Goal: Task Accomplishment & Management: Manage account settings

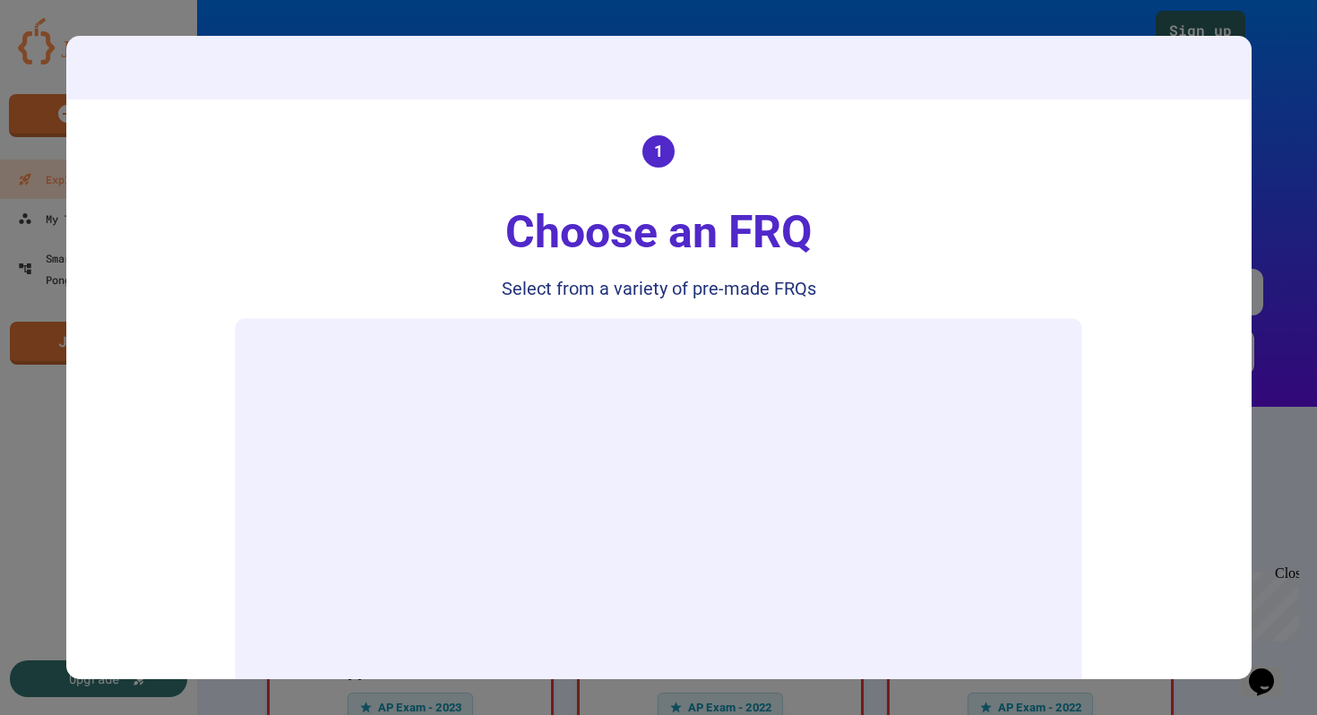
scroll to position [160, 0]
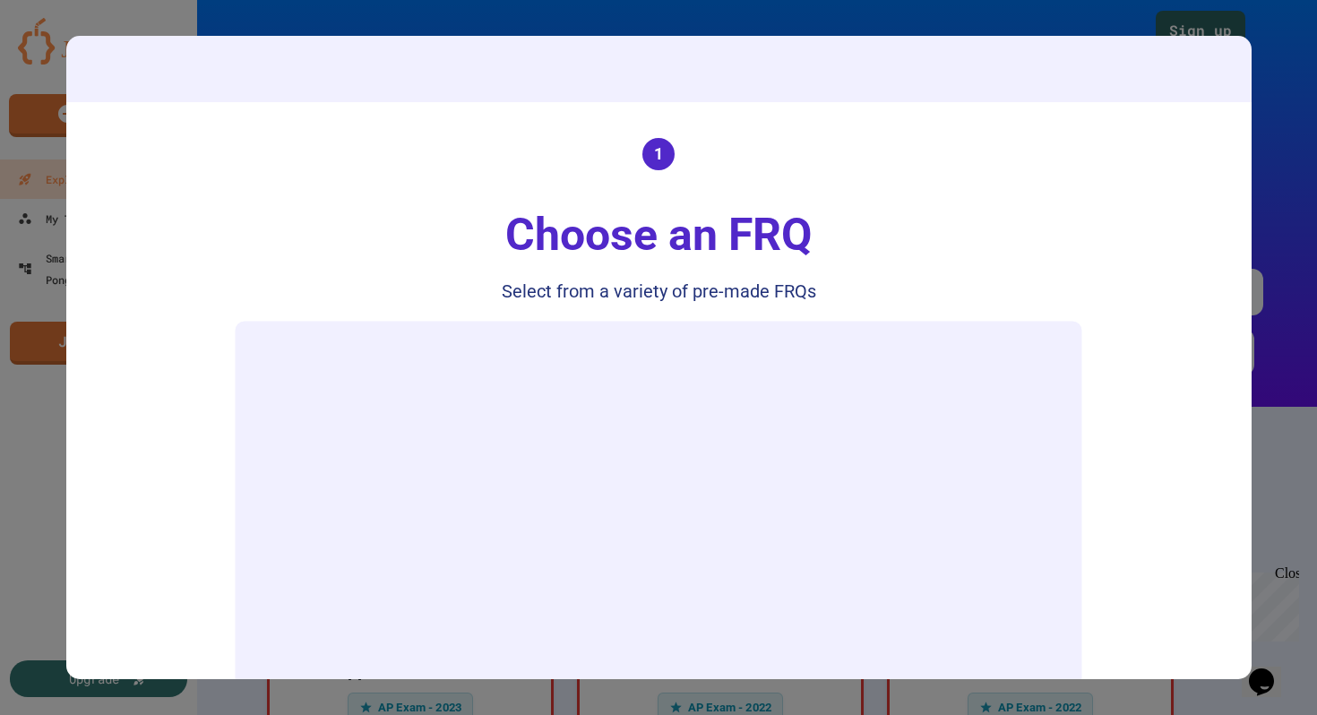
click at [698, 425] on video "Your browser does not support the video tag." at bounding box center [659, 538] width 828 height 414
click at [1055, 358] on video "Your browser does not support the video tag." at bounding box center [659, 538] width 828 height 414
click at [1048, 360] on video "Your browser does not support the video tag." at bounding box center [659, 538] width 828 height 414
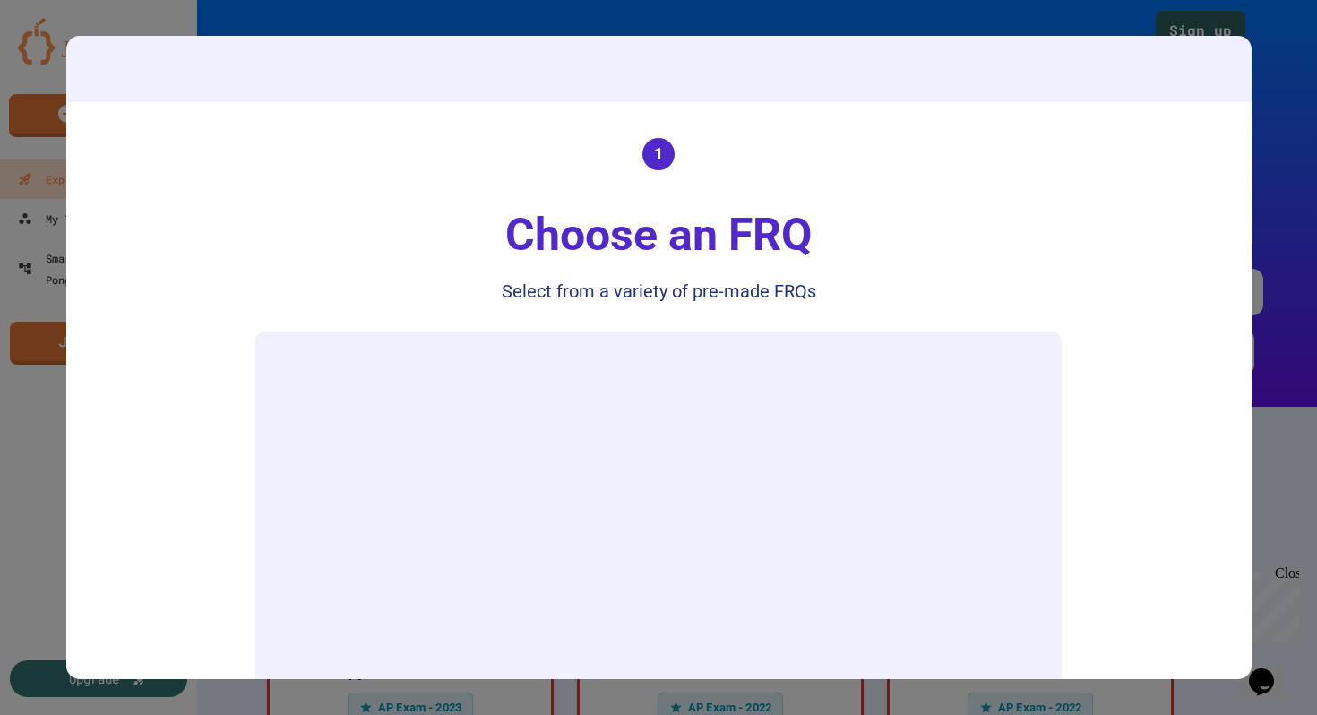
click at [1304, 368] on div at bounding box center [658, 357] width 1317 height 715
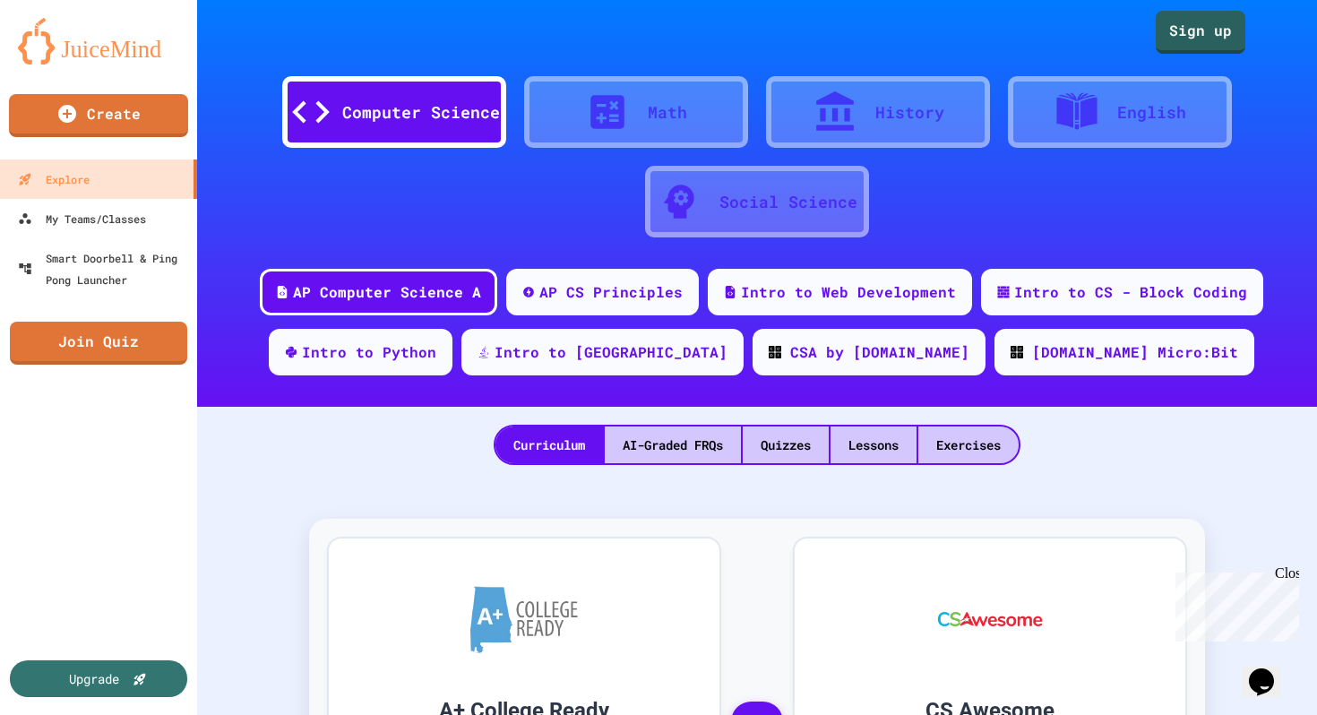
click at [899, 110] on div "History" at bounding box center [910, 112] width 69 height 24
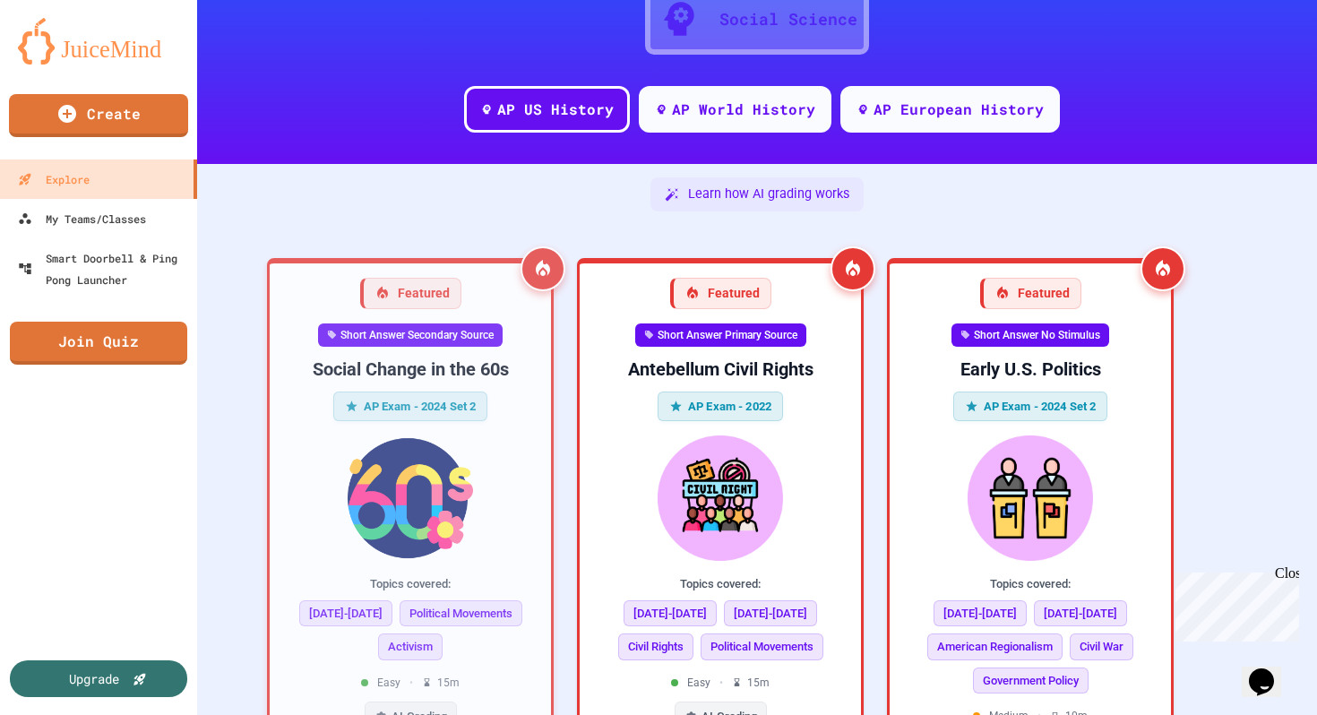
scroll to position [188, 0]
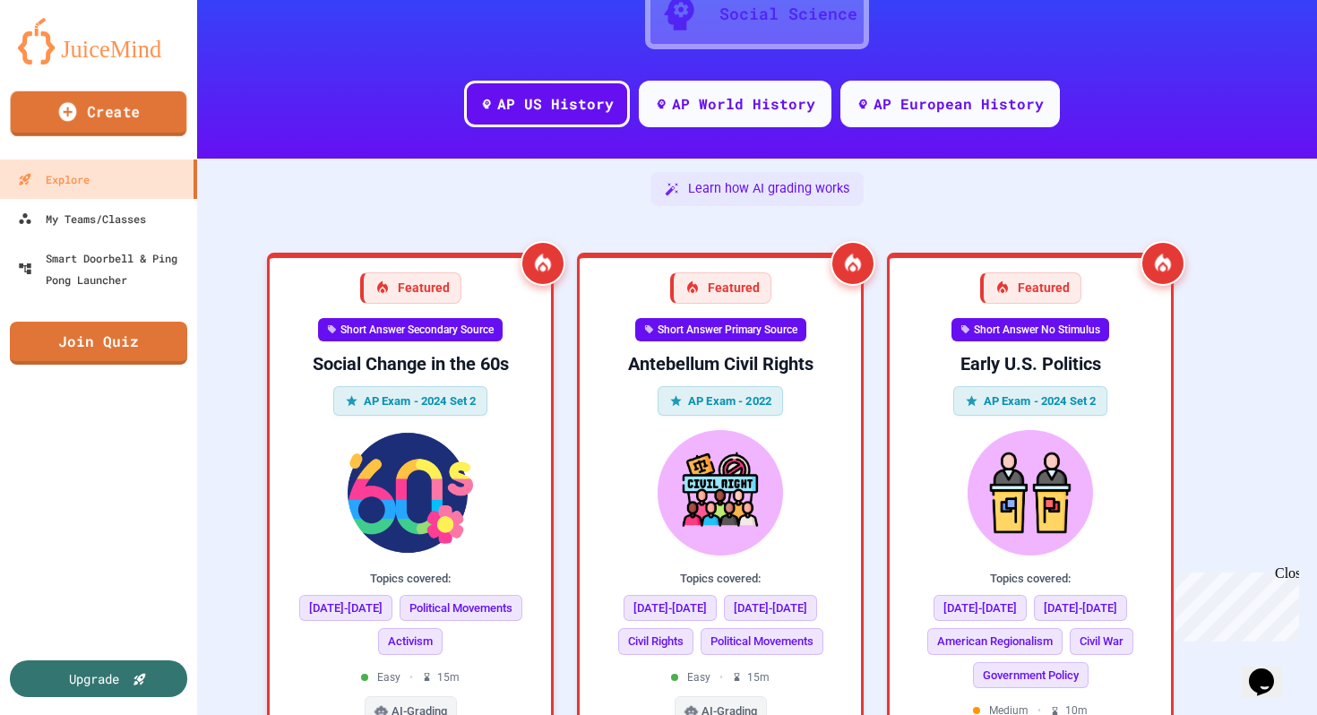
click at [143, 122] on link "Create" at bounding box center [99, 113] width 177 height 45
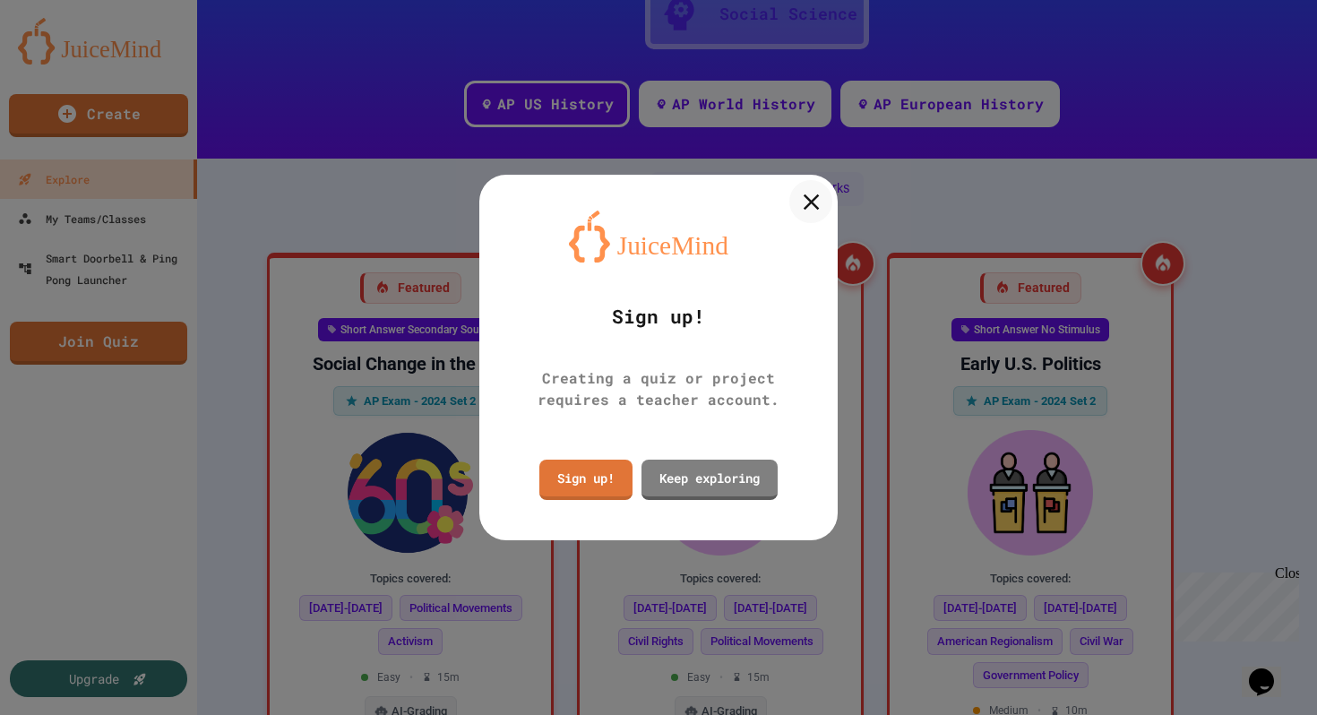
click at [819, 213] on icon at bounding box center [811, 201] width 27 height 27
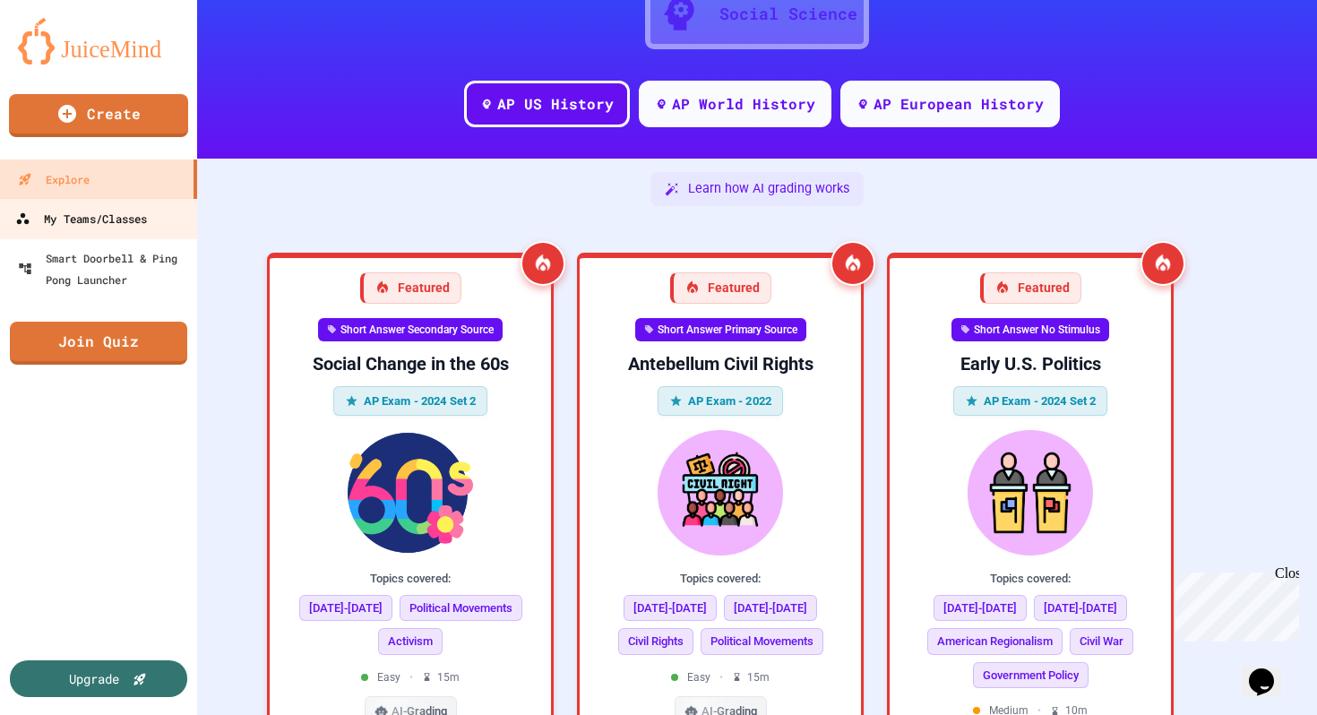
click at [93, 230] on link "My Teams/Classes" at bounding box center [98, 218] width 203 height 40
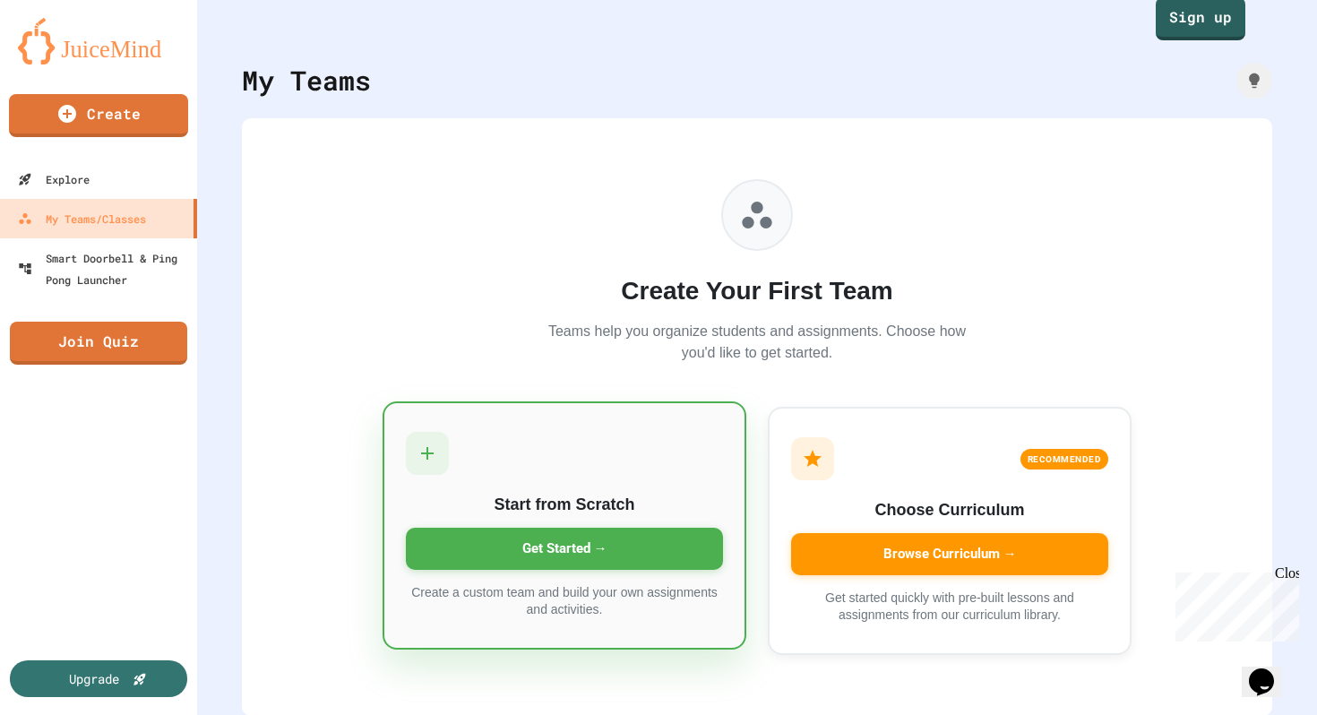
click at [584, 546] on div "Get Started →" at bounding box center [564, 549] width 317 height 42
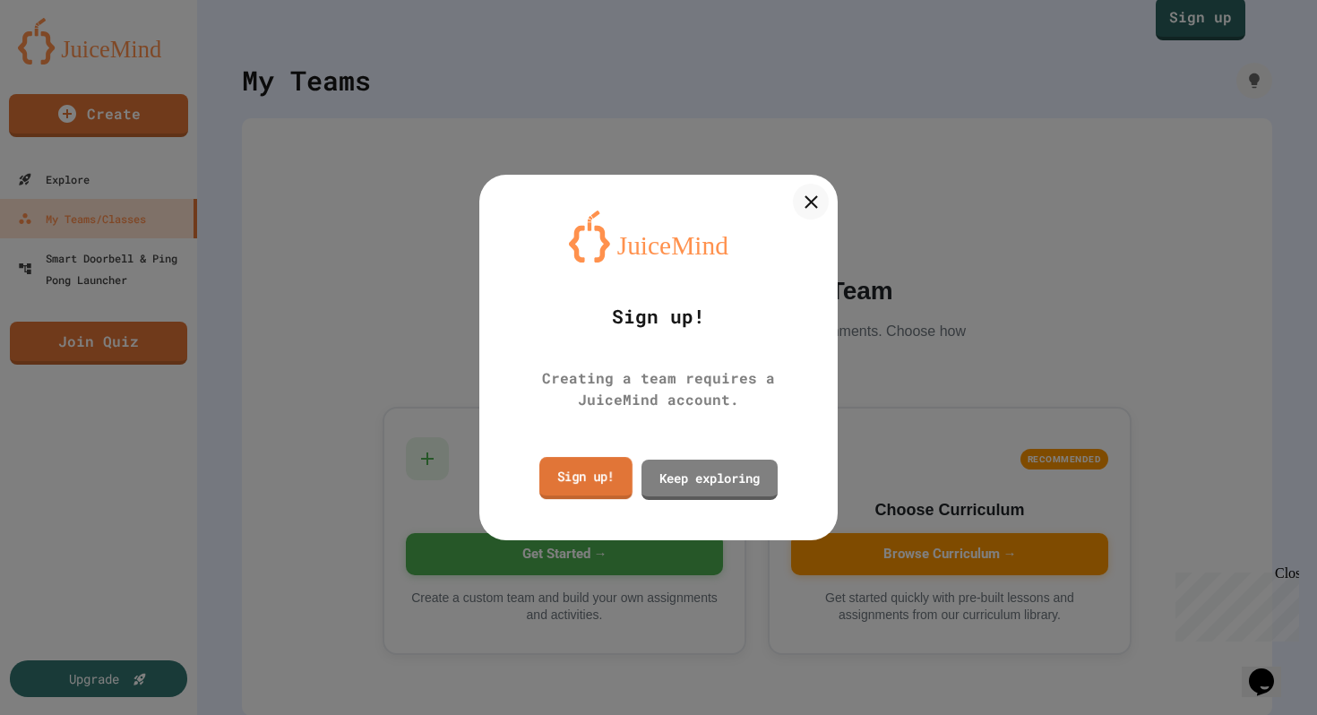
click at [588, 478] on link "Sign up!" at bounding box center [586, 478] width 93 height 42
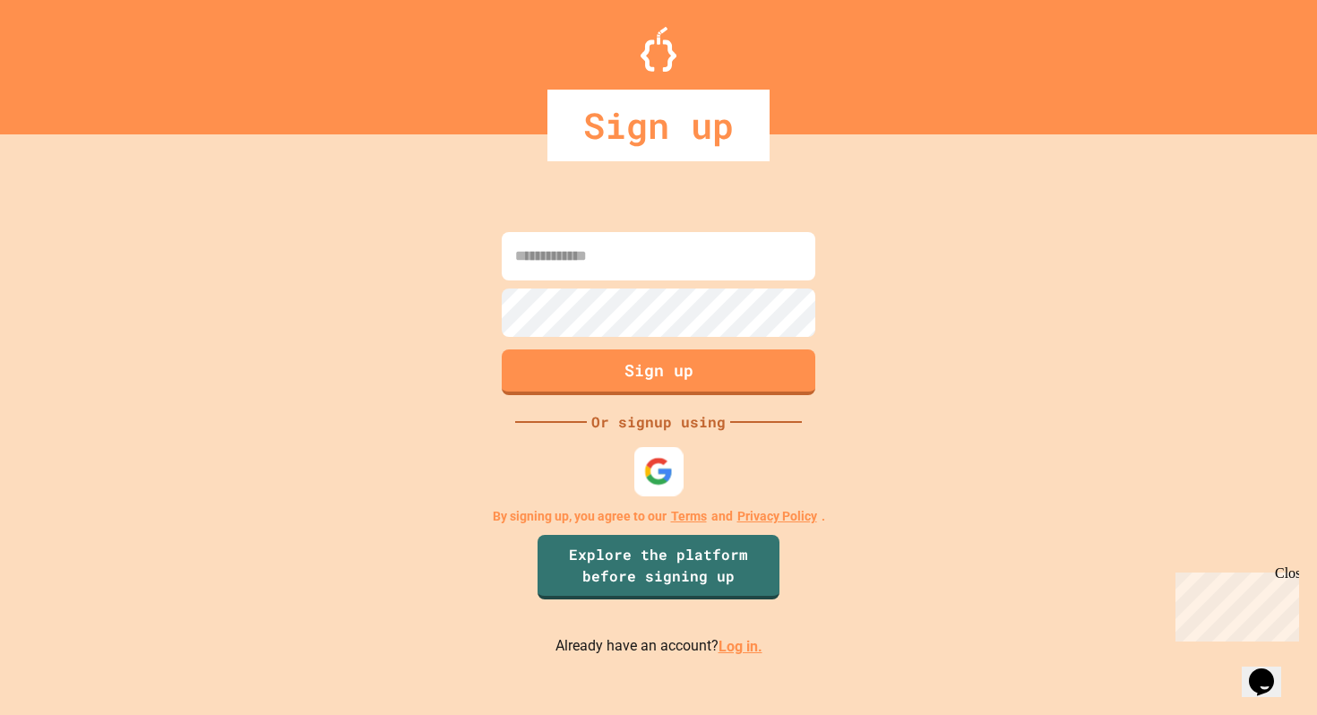
click at [660, 490] on div at bounding box center [659, 471] width 49 height 49
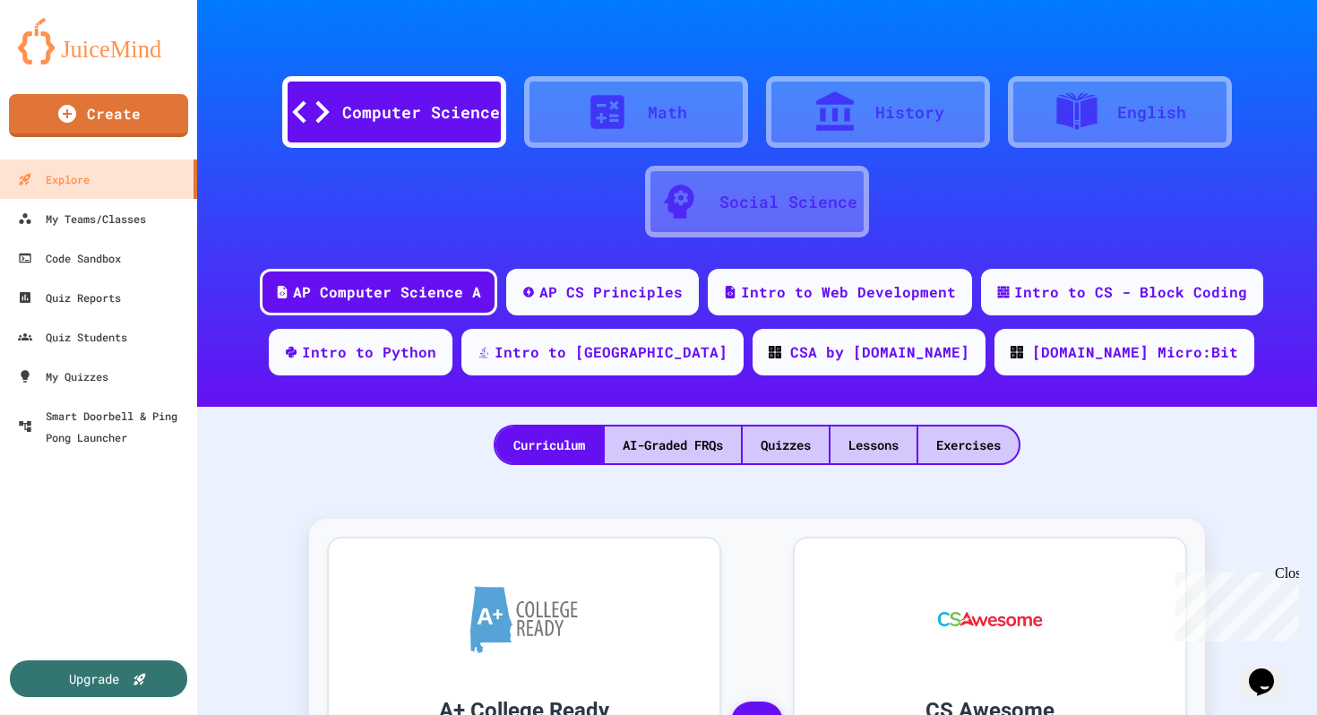
click at [851, 98] on icon at bounding box center [835, 112] width 45 height 45
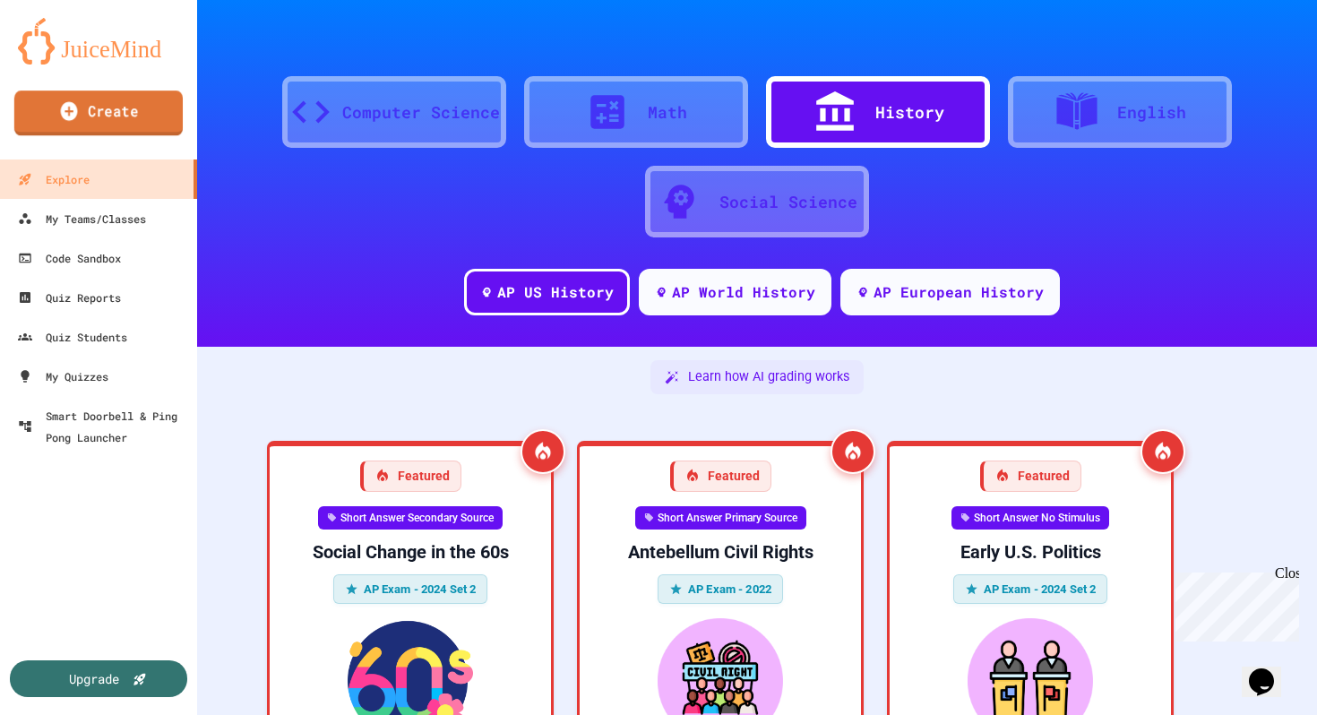
click at [156, 115] on link "Create" at bounding box center [98, 113] width 168 height 45
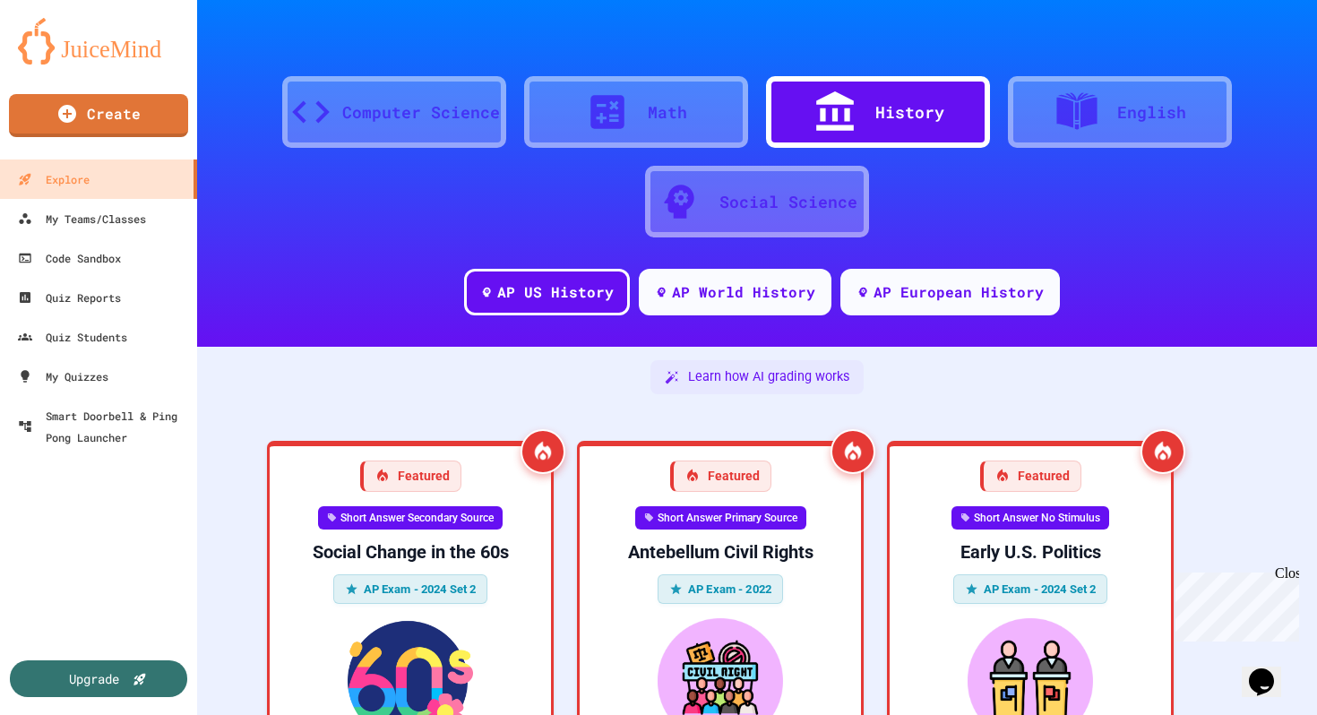
select select "**********"
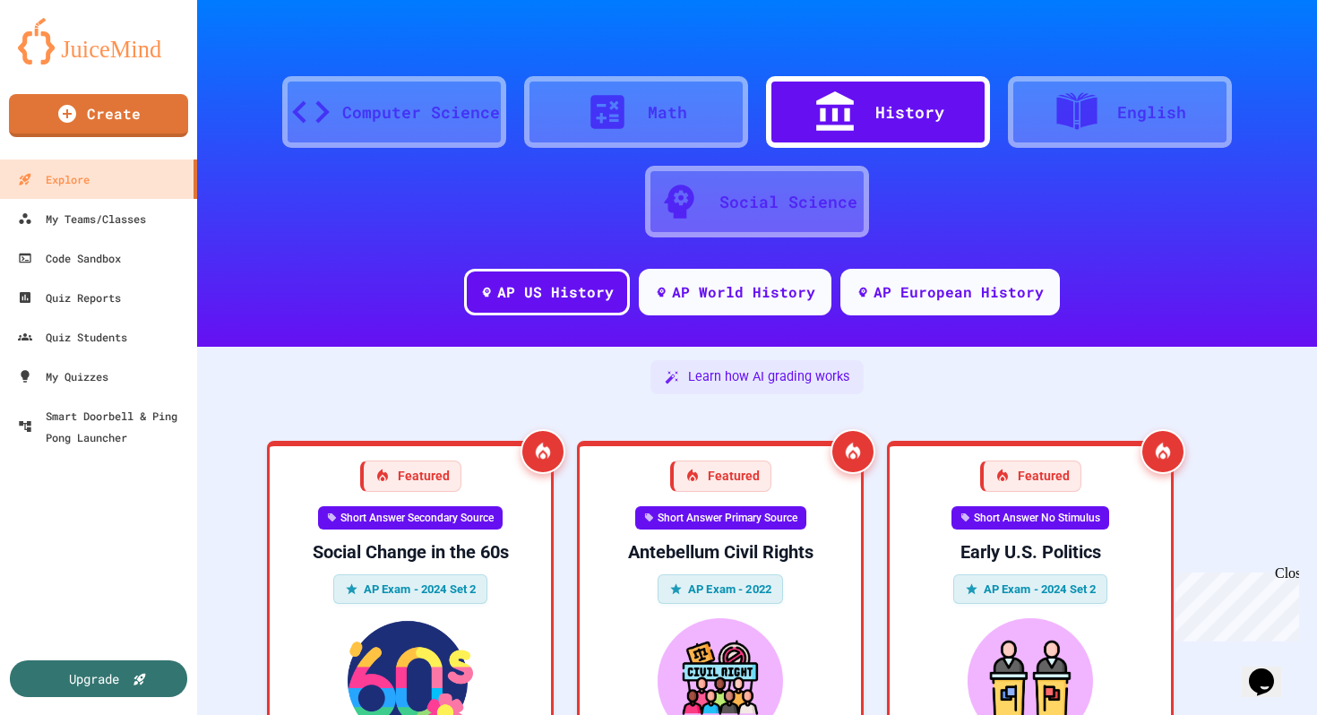
select select "**********"
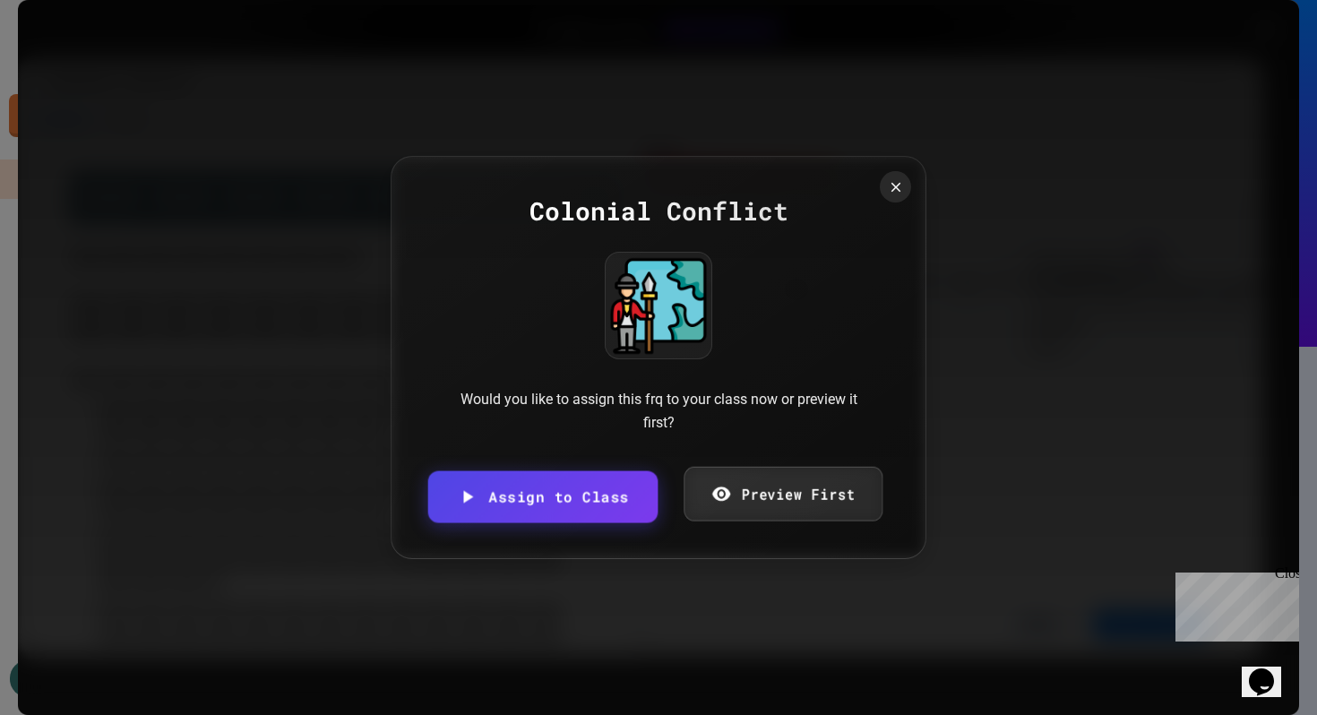
click at [749, 490] on link "Preview First" at bounding box center [783, 493] width 199 height 55
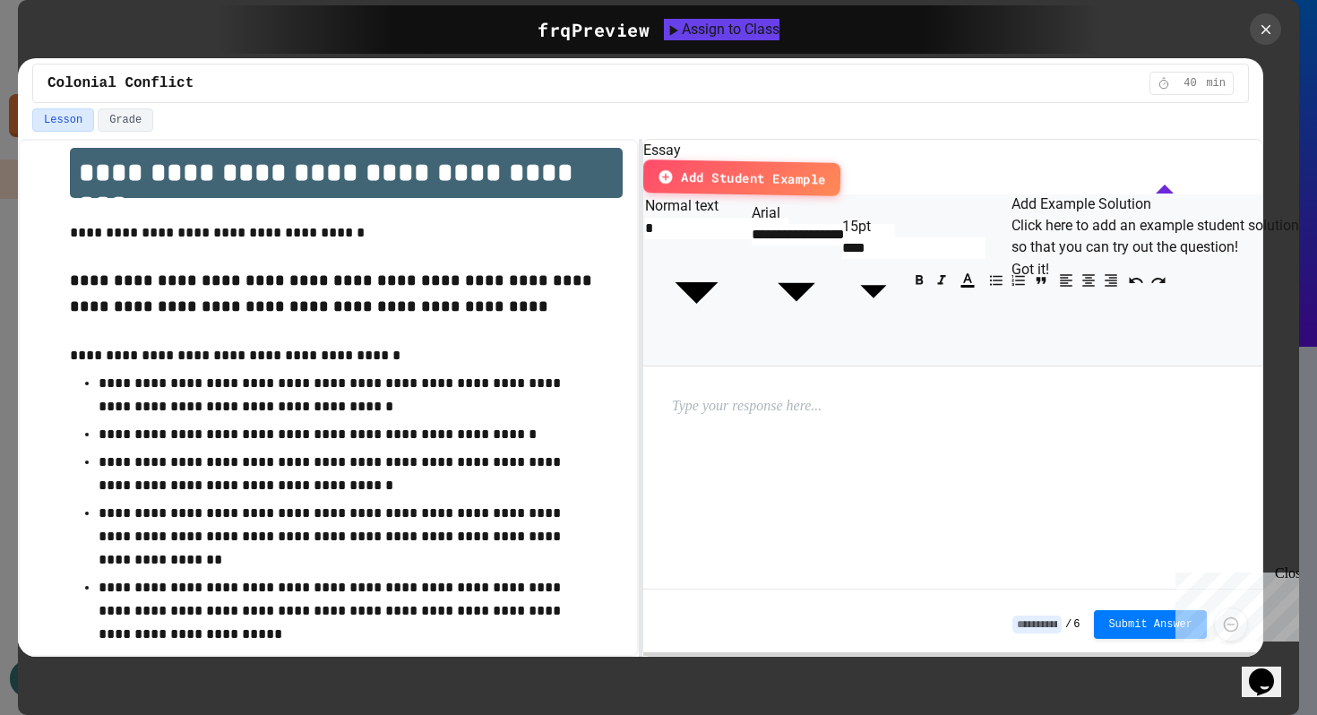
scroll to position [0, 0]
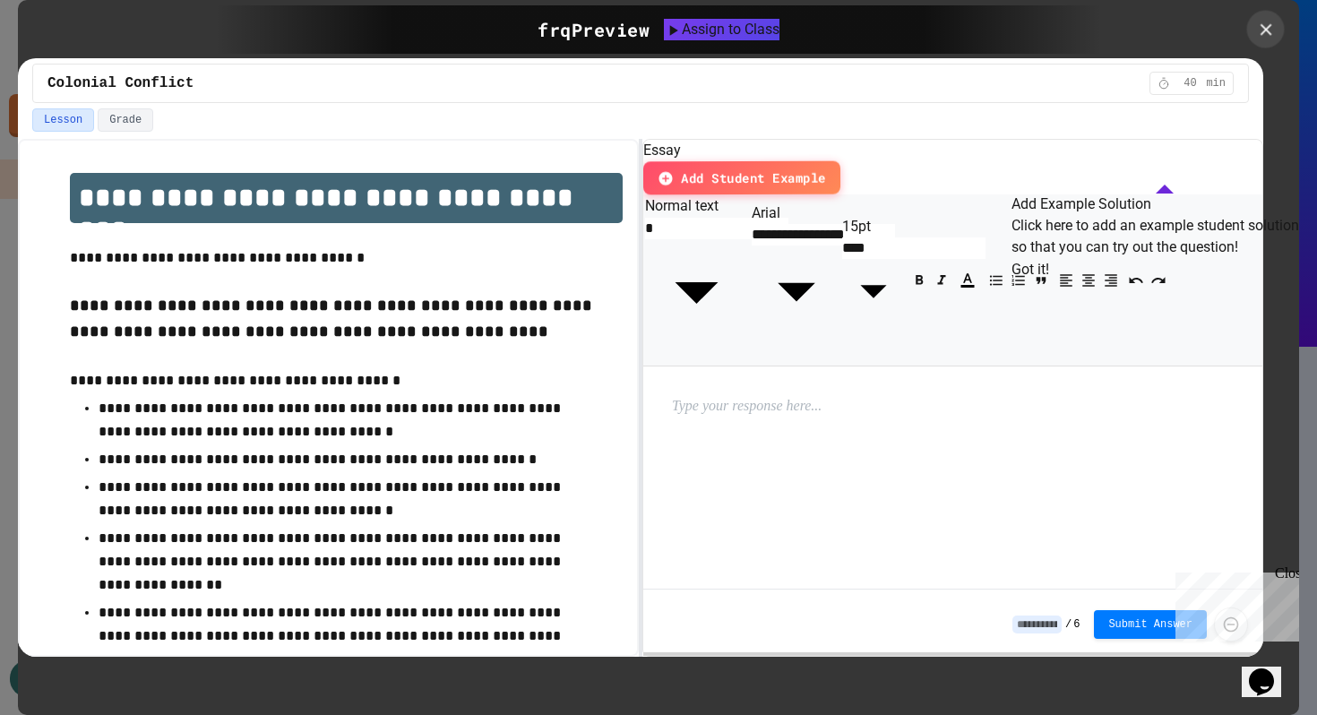
click at [1261, 31] on icon at bounding box center [1266, 30] width 20 height 20
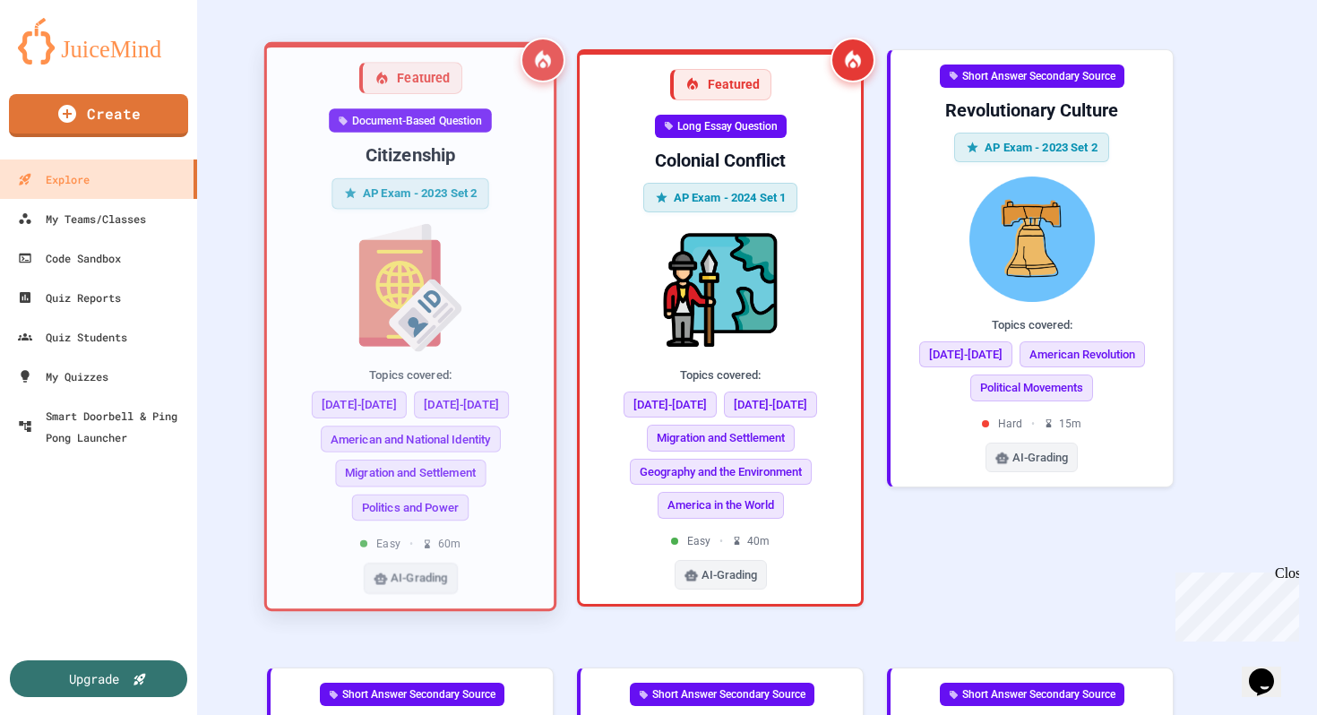
scroll to position [982, 0]
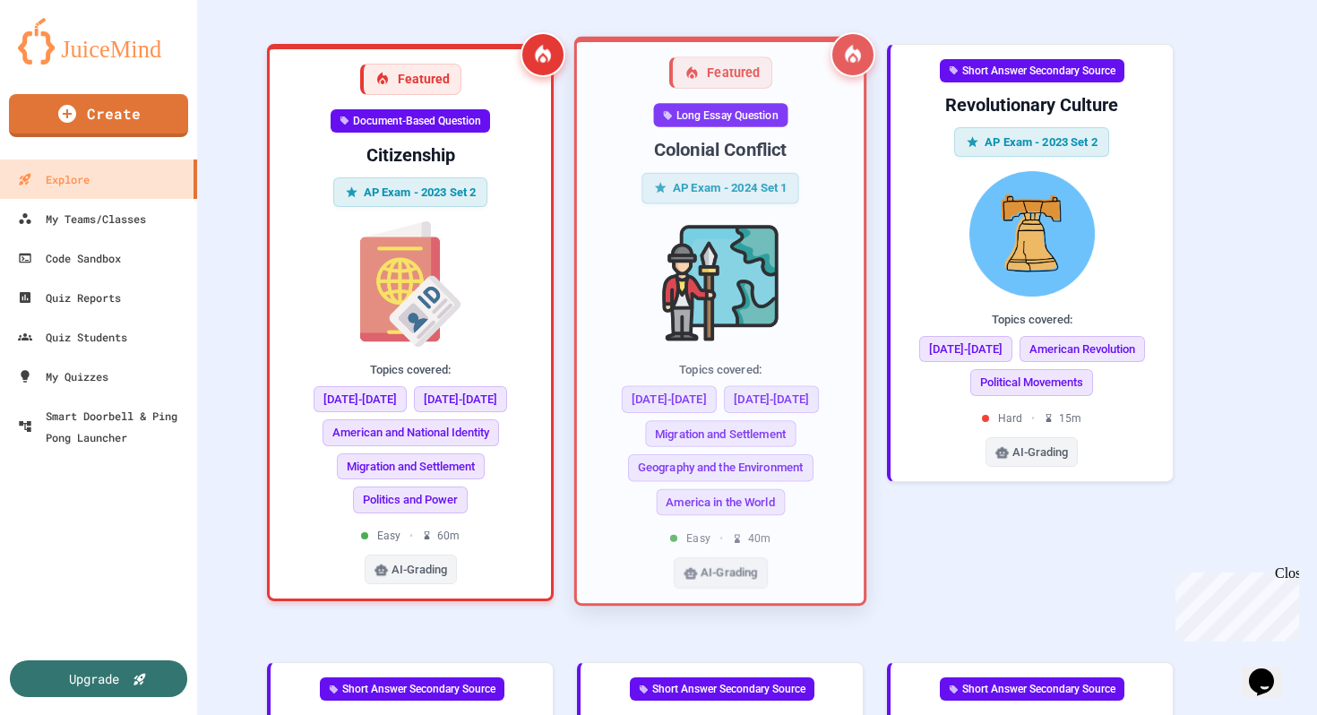
click at [793, 318] on img at bounding box center [720, 282] width 258 height 128
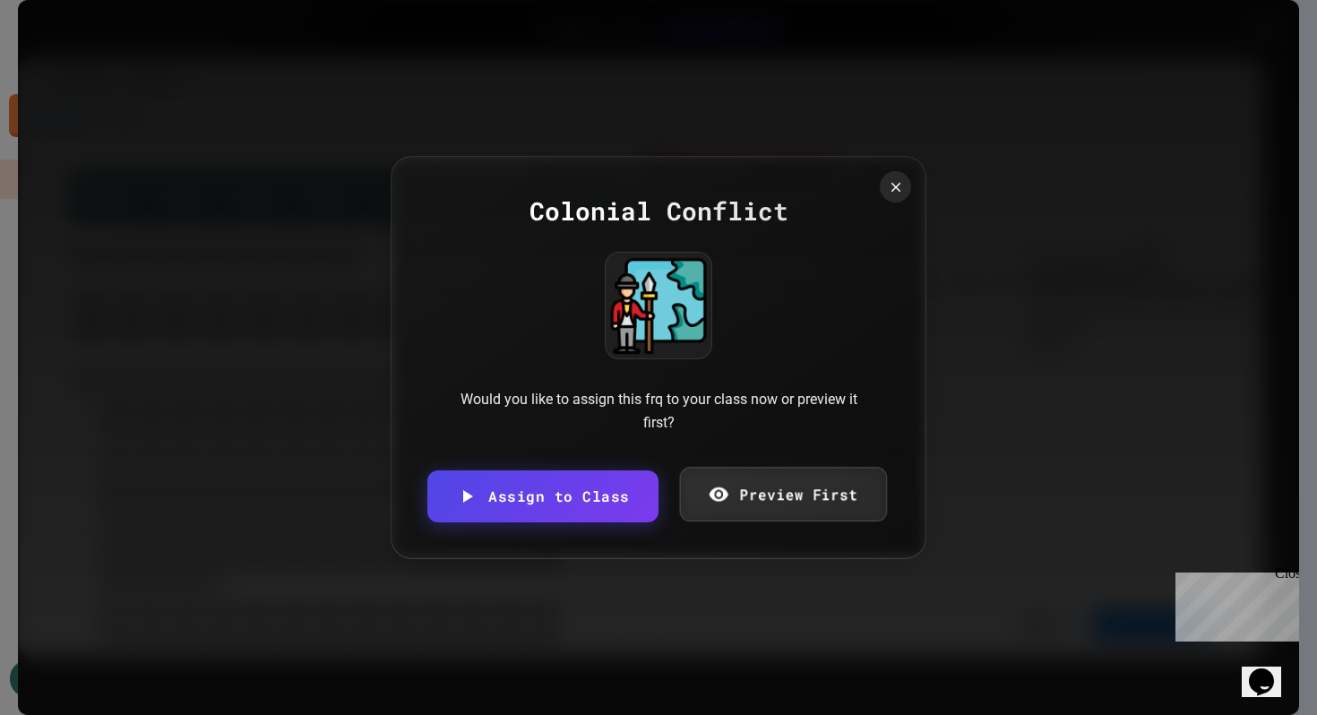
click at [813, 480] on link "Preview First" at bounding box center [782, 494] width 207 height 55
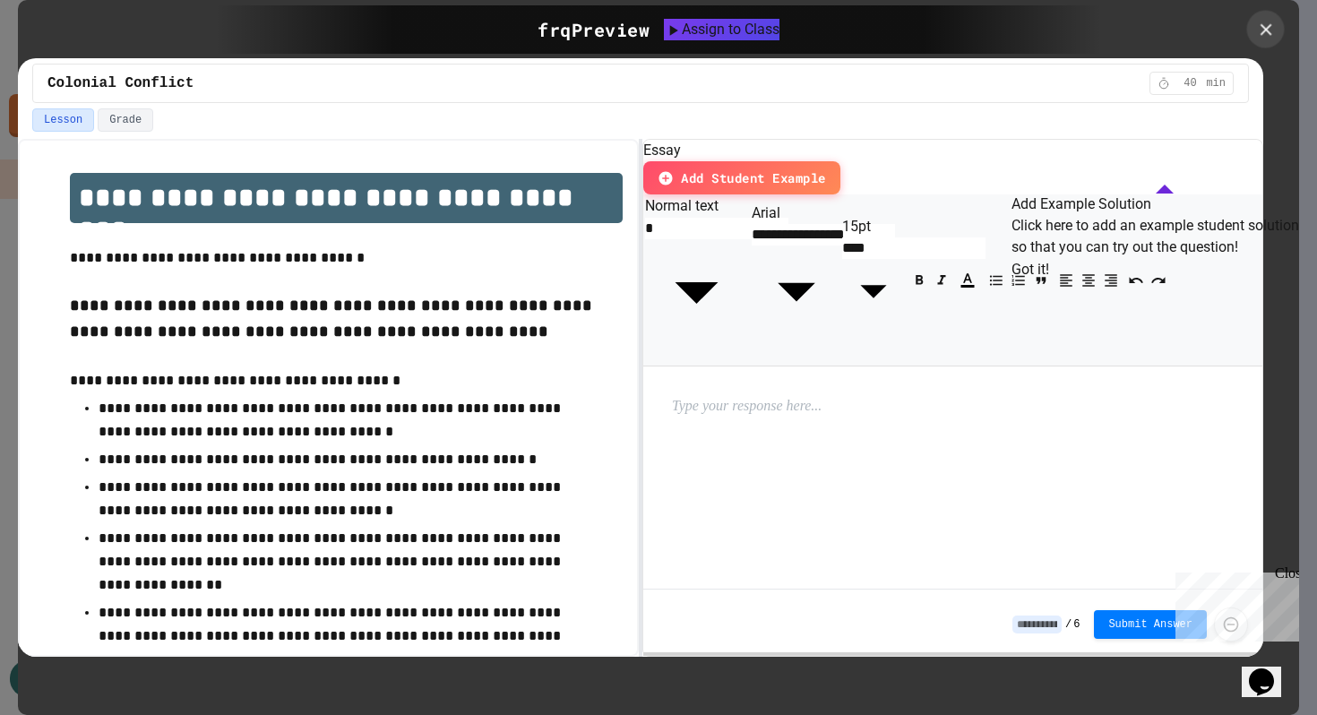
click at [1263, 25] on icon at bounding box center [1266, 29] width 12 height 12
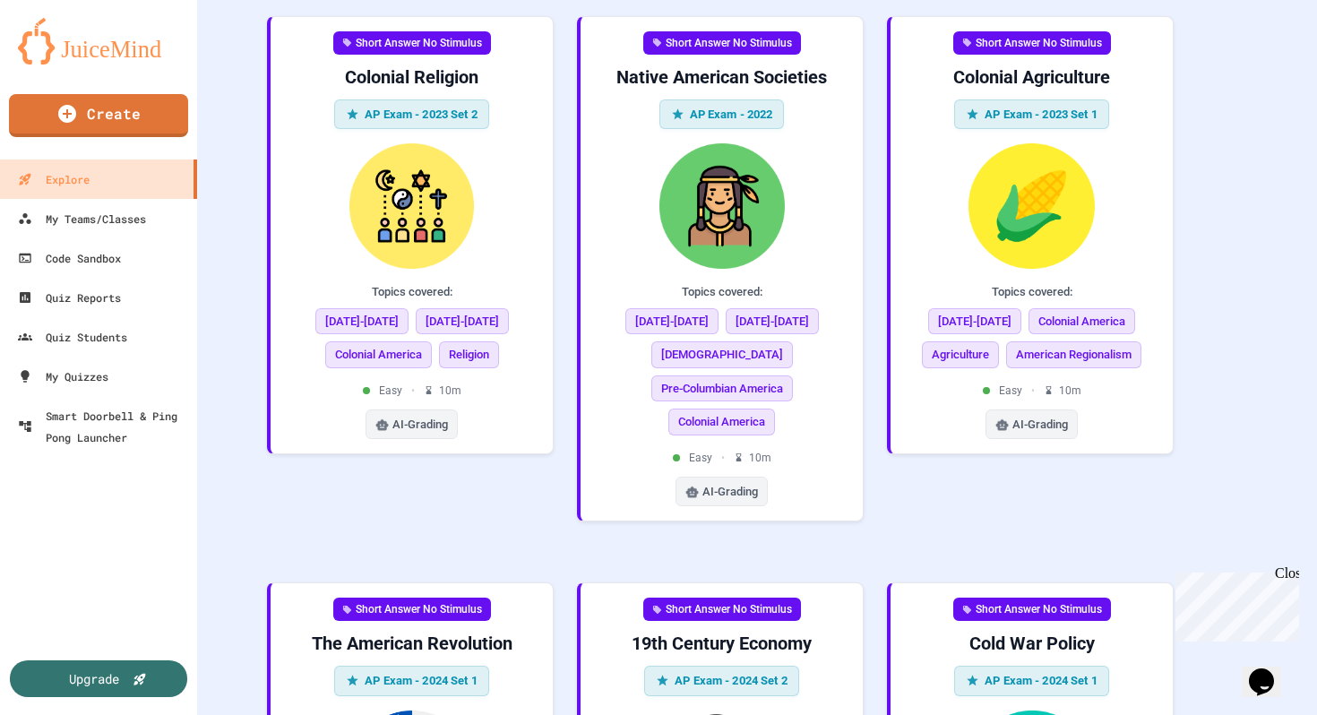
scroll to position [2720, 0]
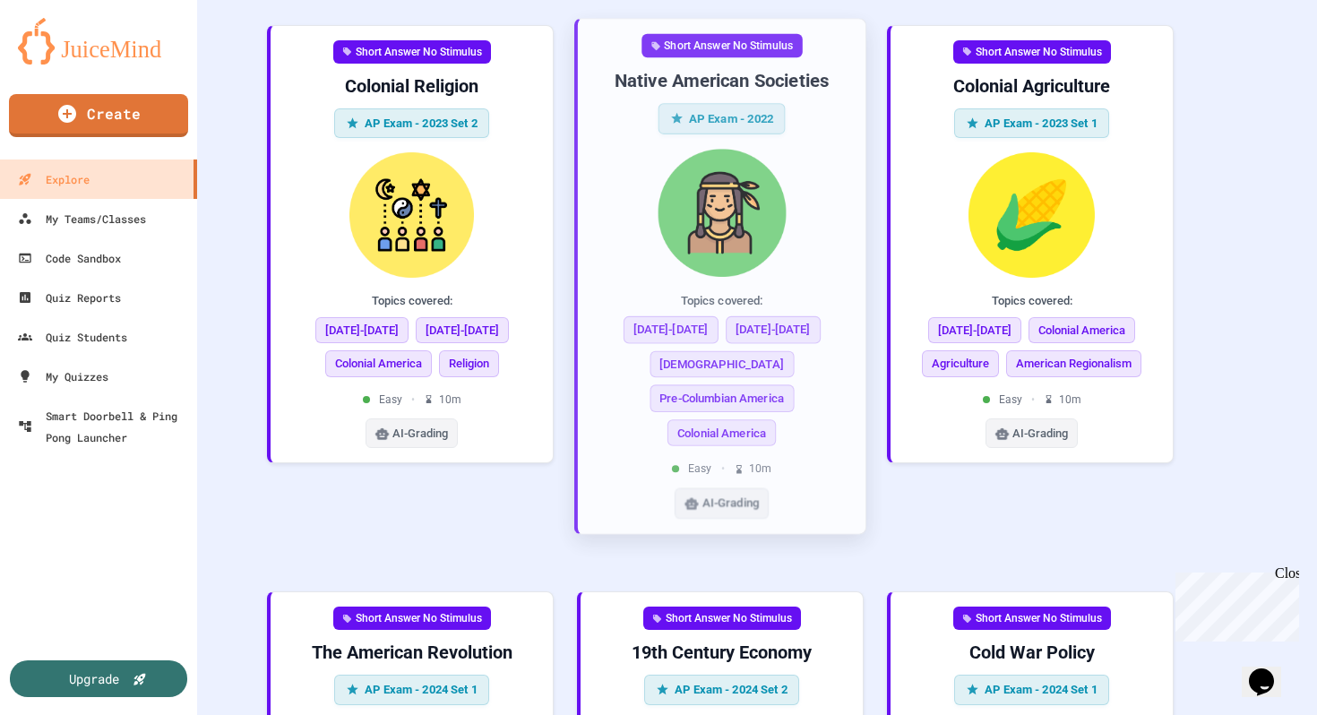
click at [663, 331] on span "1491-1607" at bounding box center [670, 328] width 95 height 27
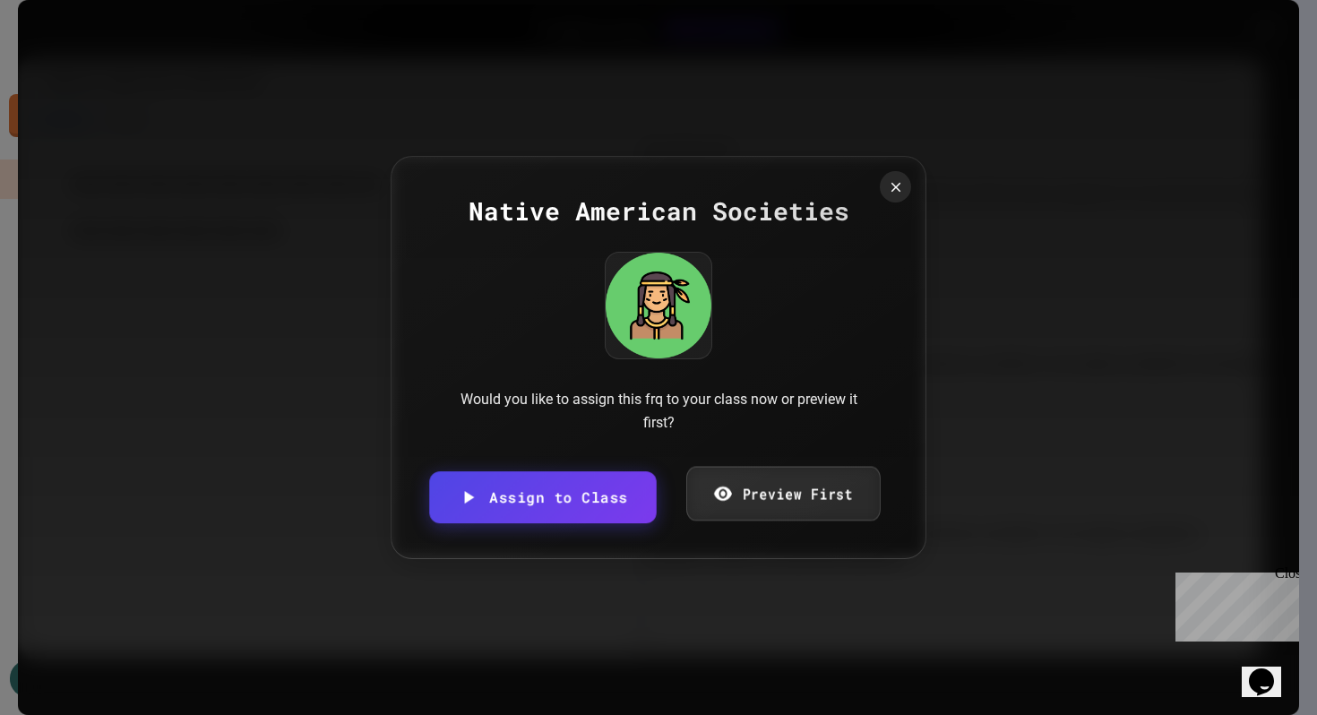
click at [721, 495] on icon at bounding box center [722, 494] width 18 height 14
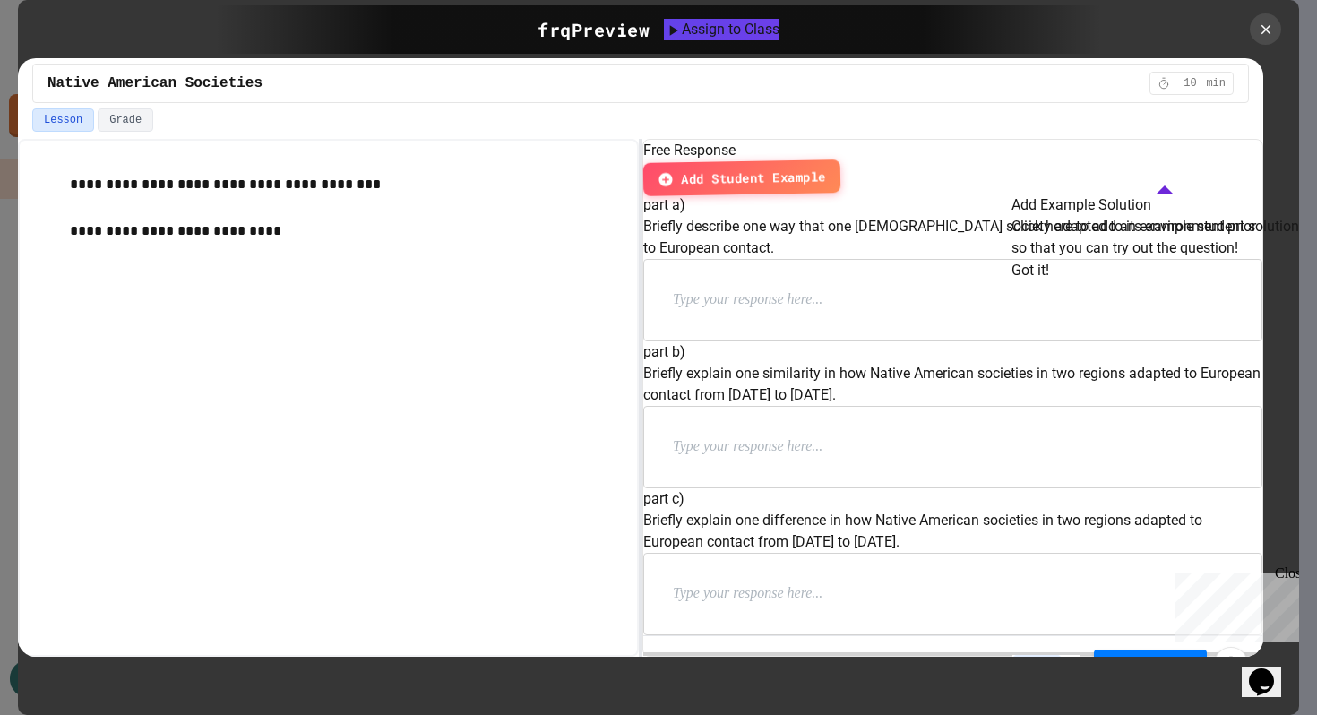
click at [1215, 281] on div "Add Example Solution Click here to add an example student solution so that you …" at bounding box center [1165, 237] width 306 height 87
click at [1049, 281] on button "Got it!" at bounding box center [1031, 271] width 38 height 22
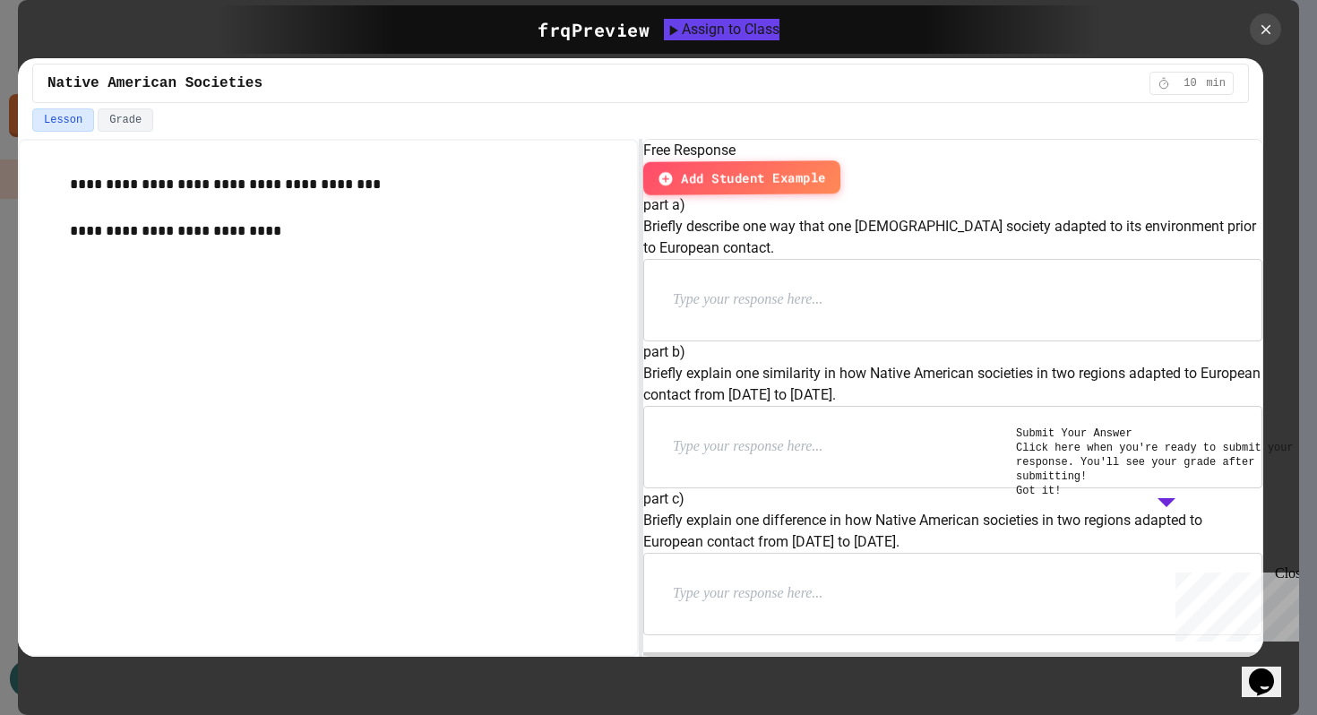
scroll to position [203, 0]
click at [1061, 498] on button "Got it!" at bounding box center [1038, 491] width 45 height 14
click at [1287, 577] on div "Close" at bounding box center [1286, 577] width 22 height 22
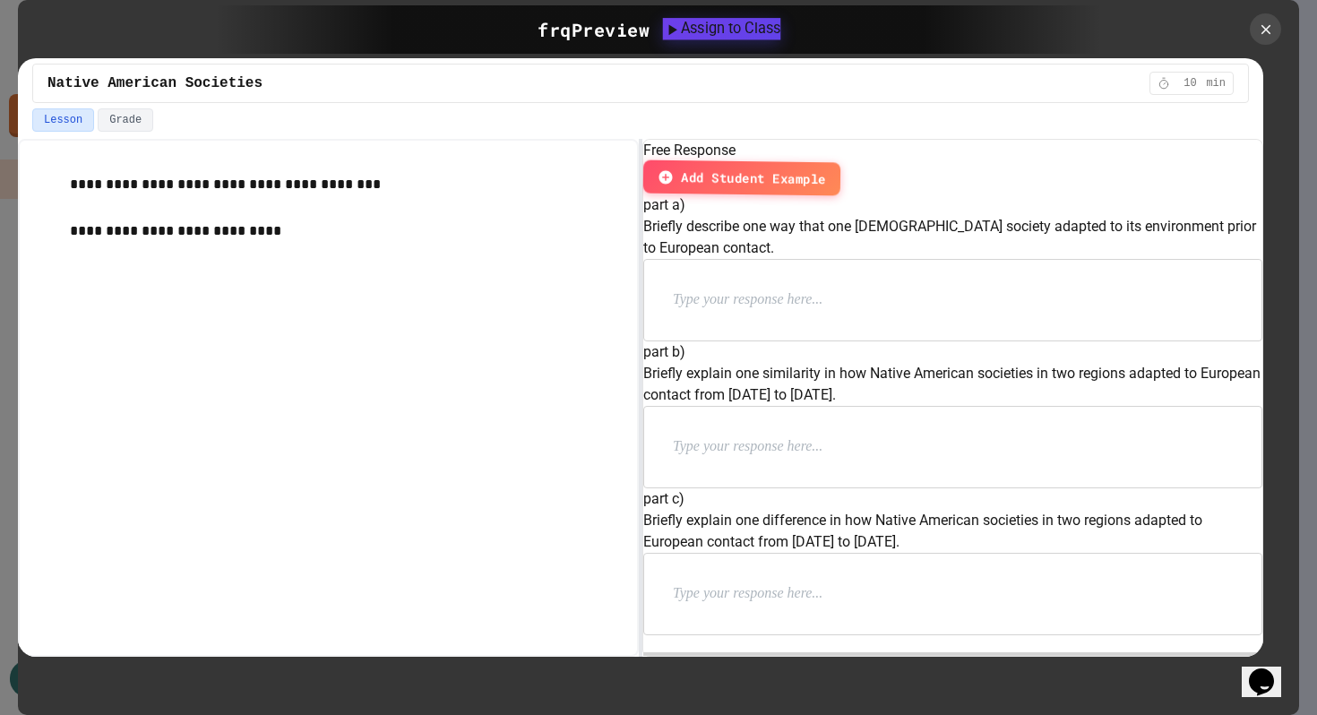
click at [697, 30] on div "Assign to Class" at bounding box center [722, 29] width 118 height 22
click at [1280, 38] on icon at bounding box center [1289, 29] width 18 height 18
click at [1260, 38] on icon at bounding box center [1266, 30] width 20 height 20
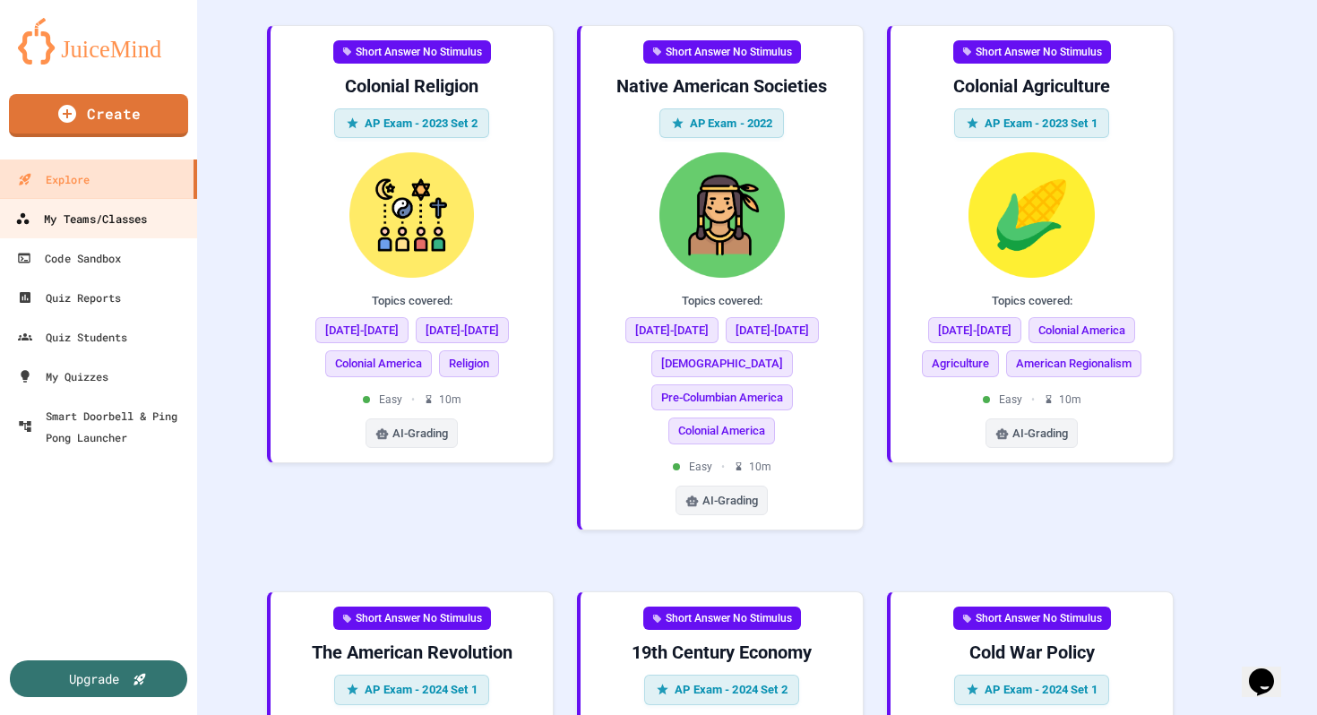
click at [85, 225] on div "My Teams/Classes" at bounding box center [81, 219] width 132 height 22
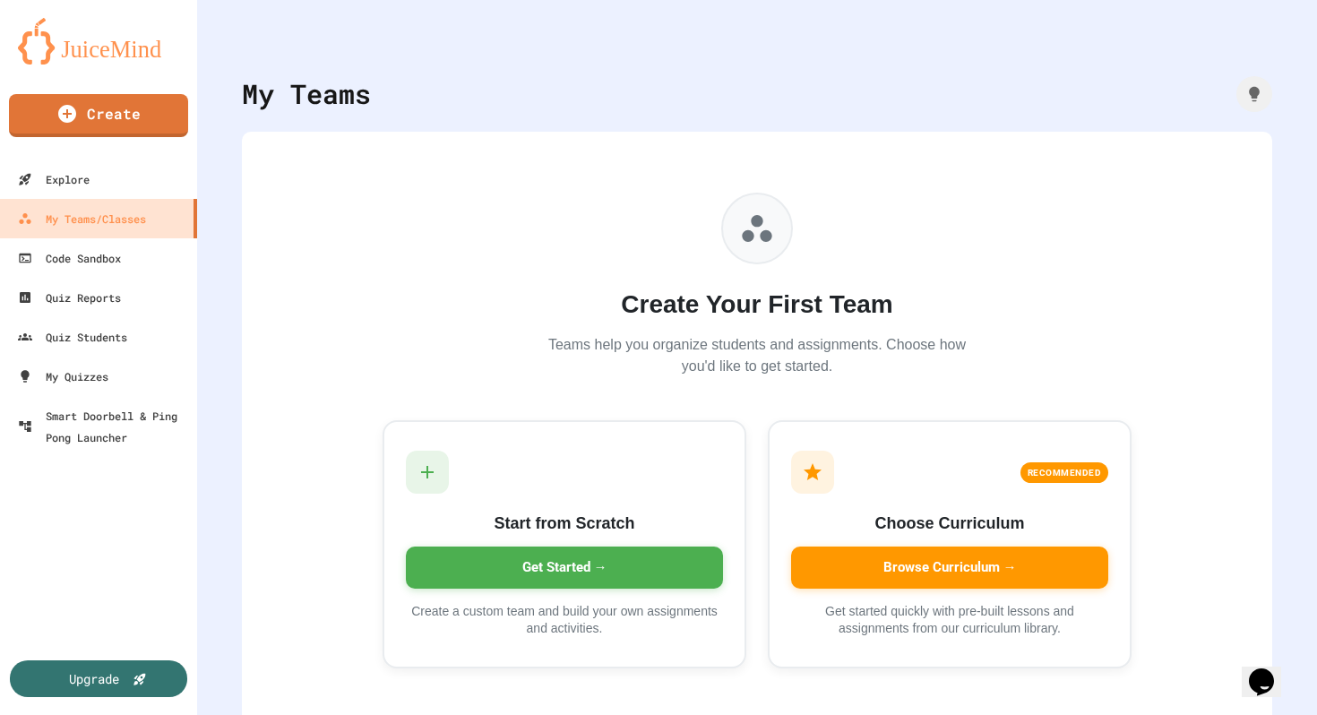
scroll to position [4, 0]
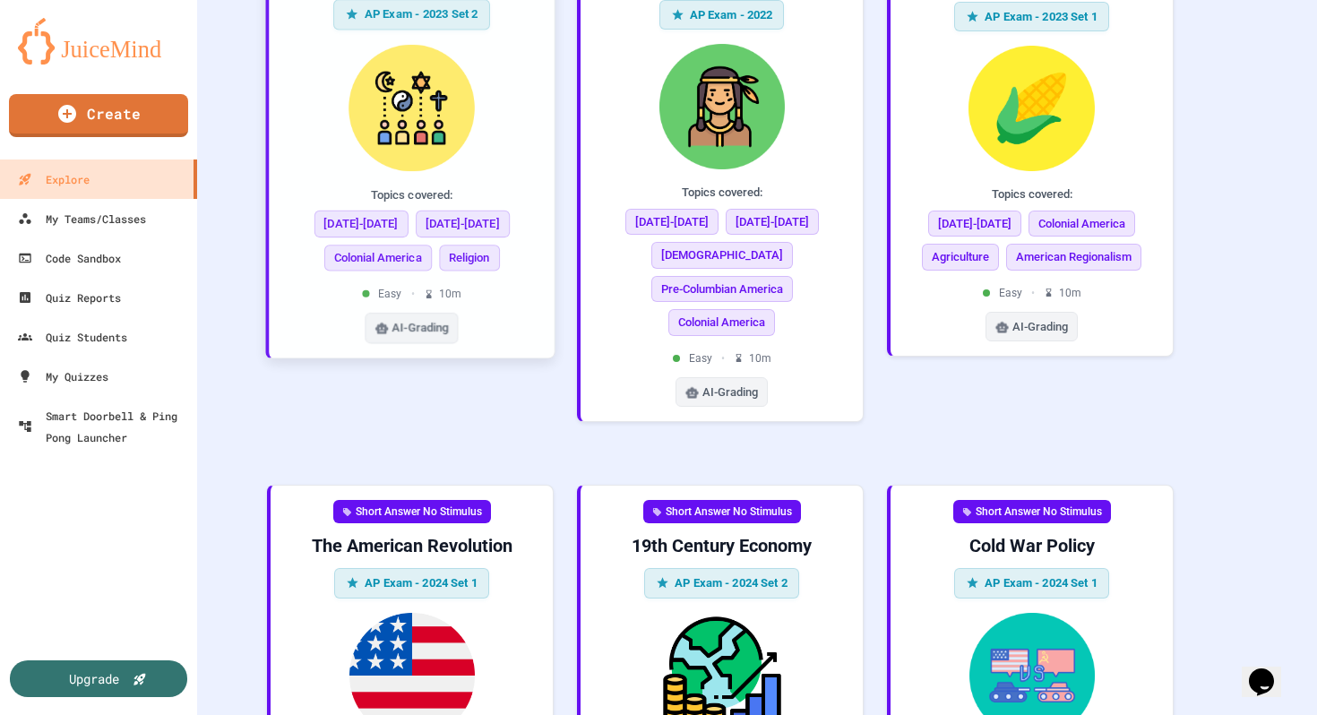
scroll to position [2804, 0]
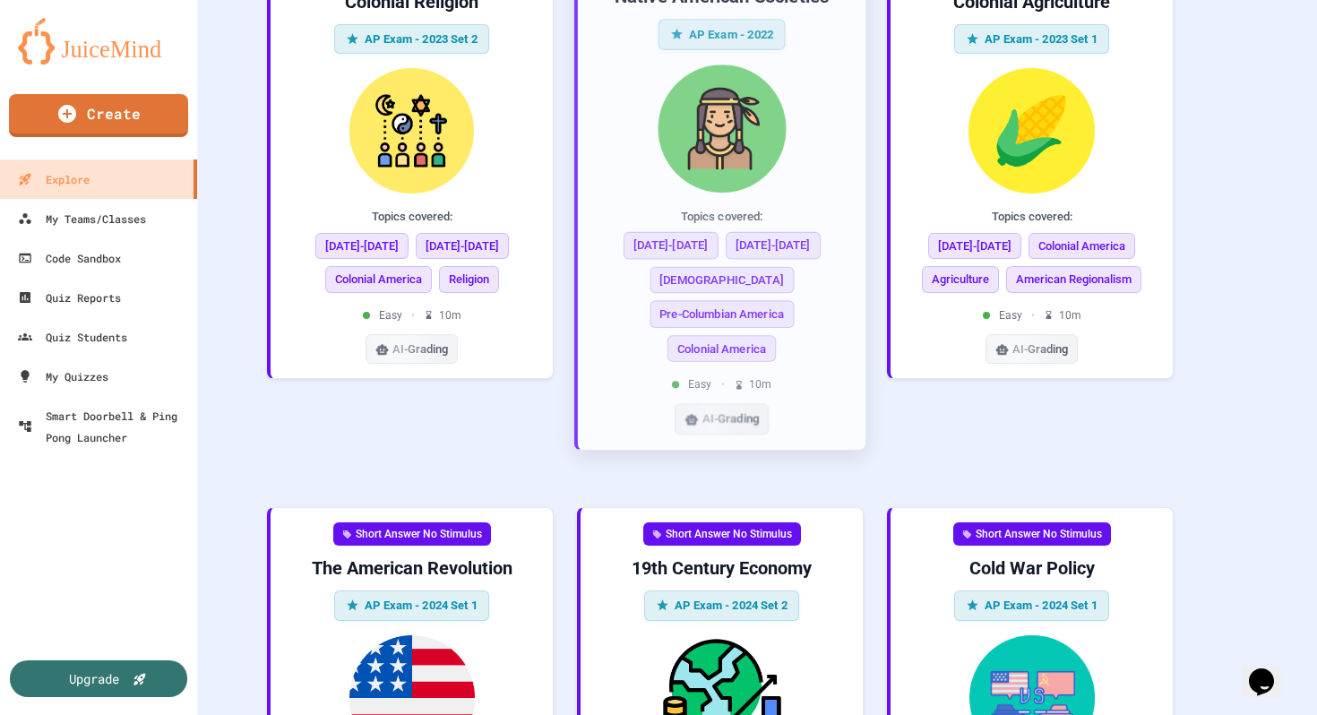
click at [695, 248] on span "1491-1607" at bounding box center [670, 244] width 95 height 27
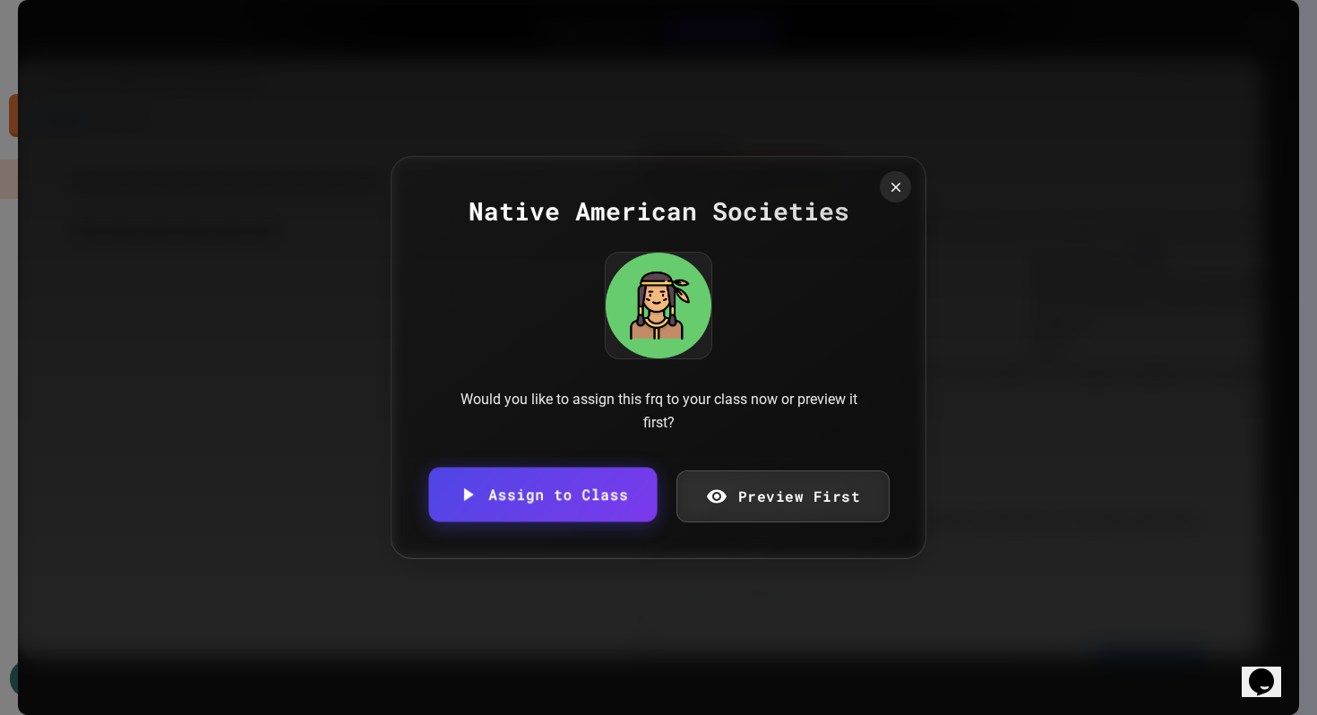
click at [600, 501] on link "Assign to Class" at bounding box center [542, 494] width 229 height 55
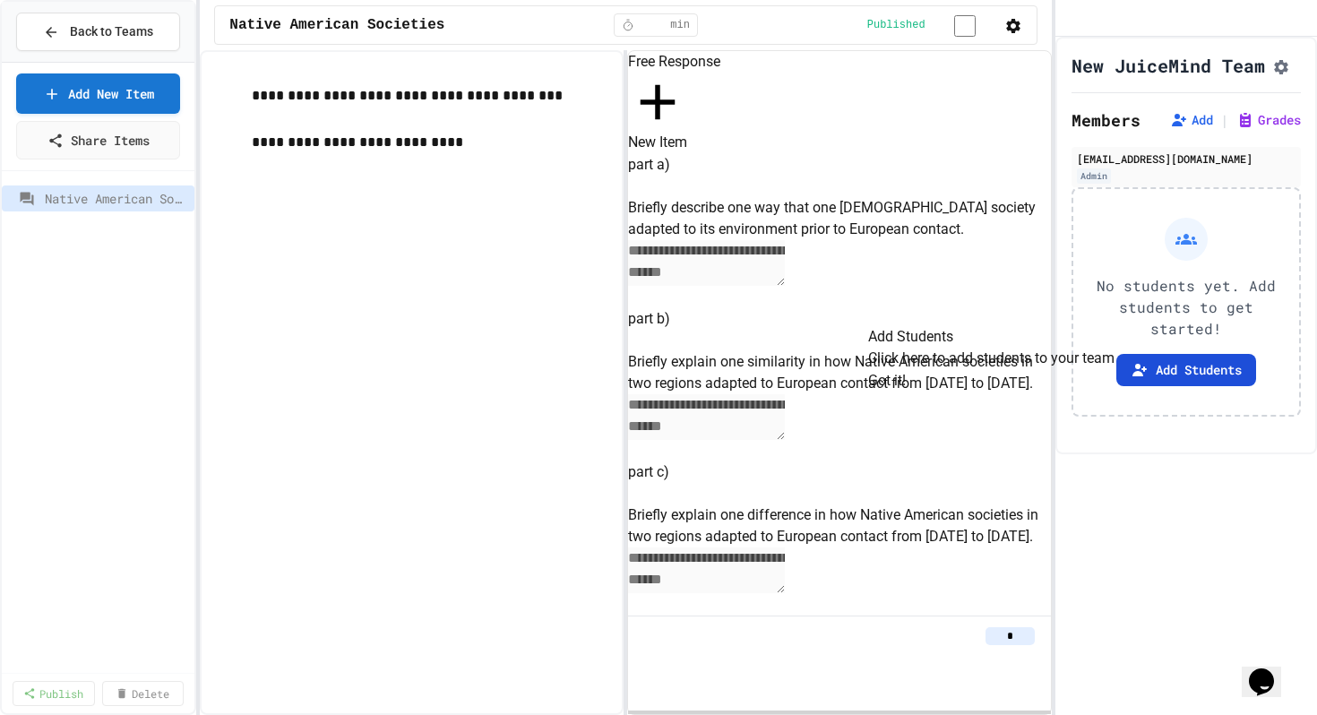
click at [1198, 386] on button "Add Students" at bounding box center [1187, 370] width 140 height 32
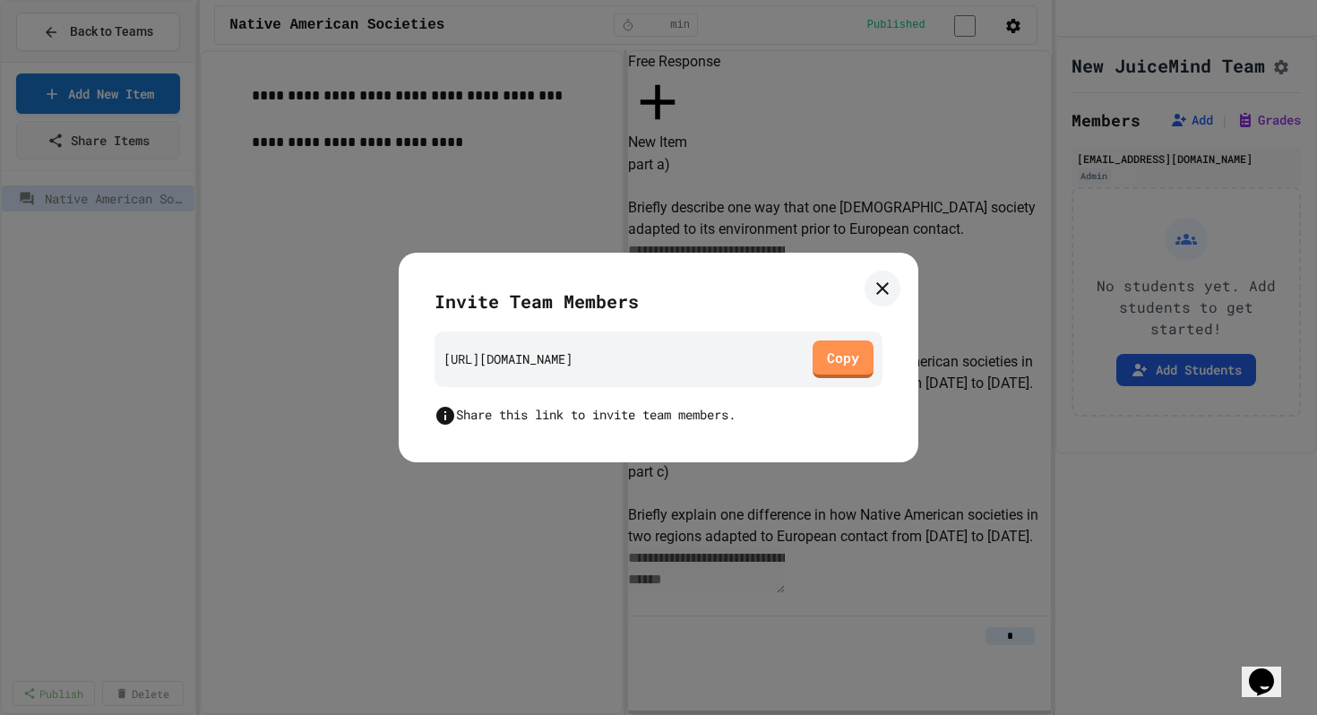
click at [573, 362] on div "https://play.juicemind.com/joinTeam/6OP7YaWf8HFihnBGYtyf" at bounding box center [508, 359] width 129 height 19
click at [825, 453] on div "Invite Team Members https://play.juicemind.com/joinTeam/6OP7YaWf8HFihnBGYtyf Co…" at bounding box center [659, 358] width 520 height 211
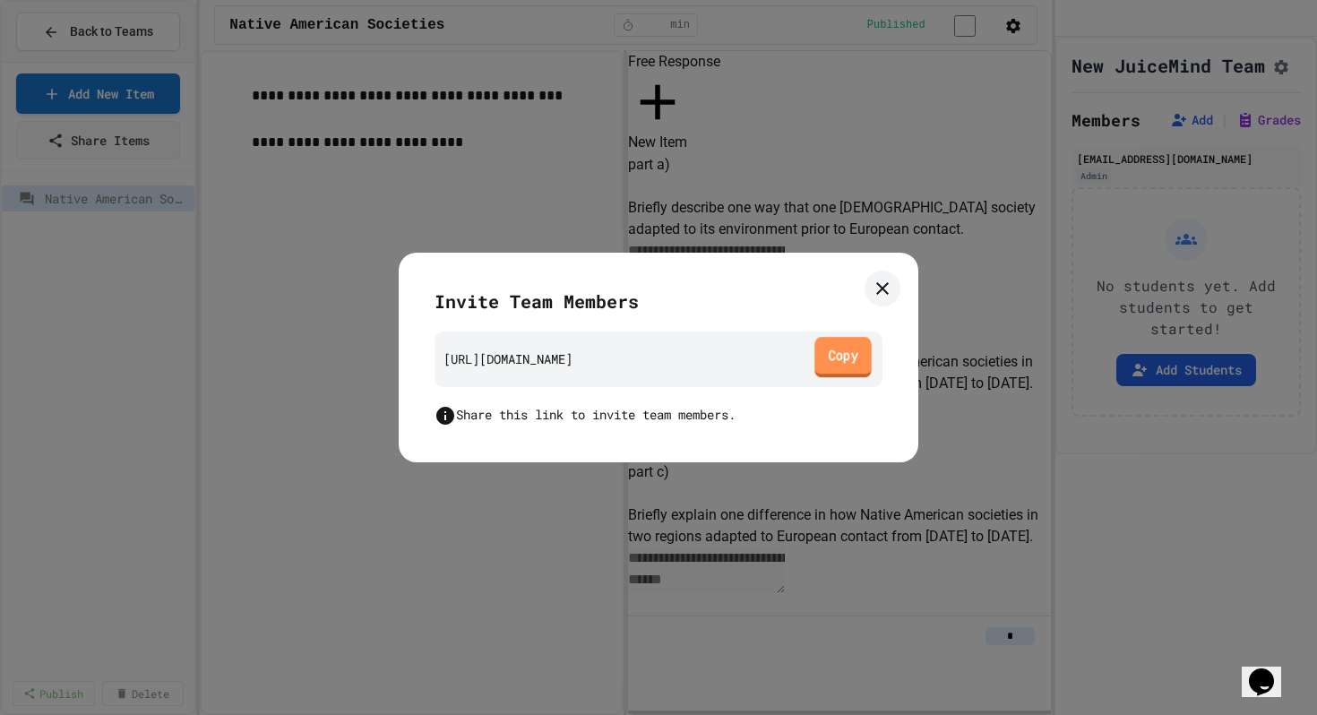
click at [832, 366] on link "Copy" at bounding box center [843, 357] width 56 height 40
click at [396, 477] on div at bounding box center [658, 357] width 1317 height 715
